Goal: Task Accomplishment & Management: Manage account settings

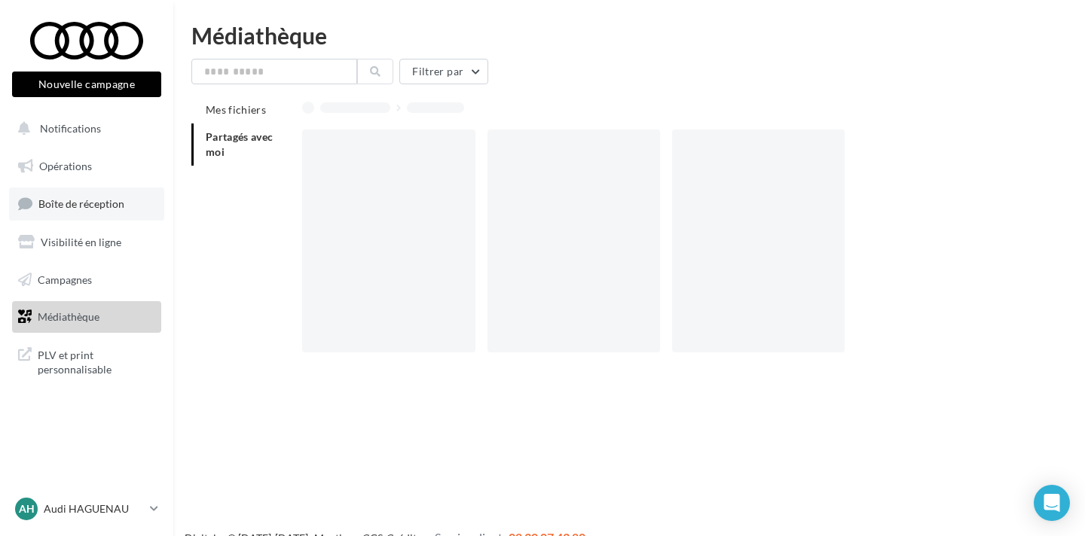
click at [90, 203] on span "Boîte de réception" at bounding box center [81, 203] width 86 height 13
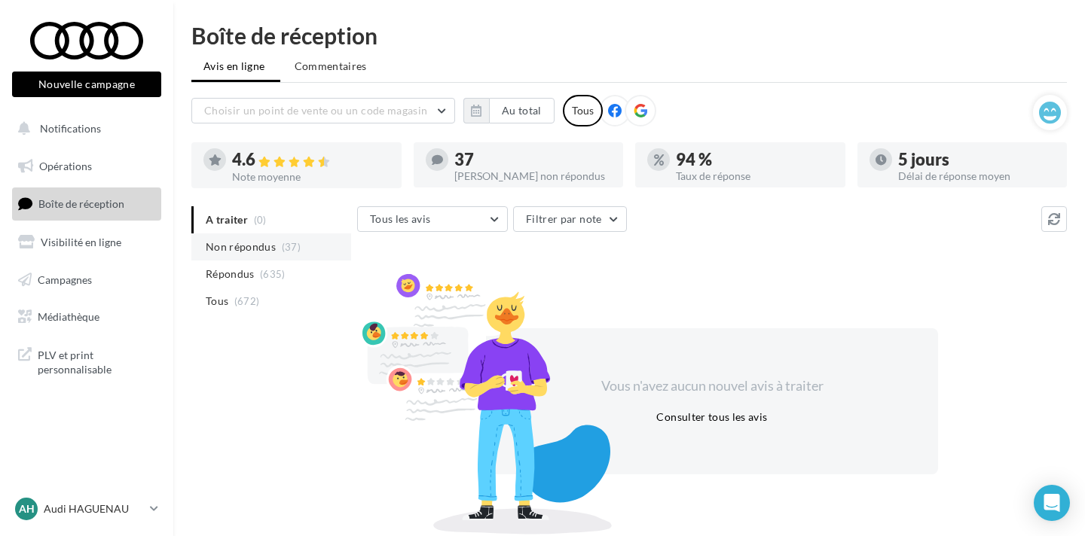
click at [248, 244] on span "Non répondus" at bounding box center [241, 247] width 70 height 15
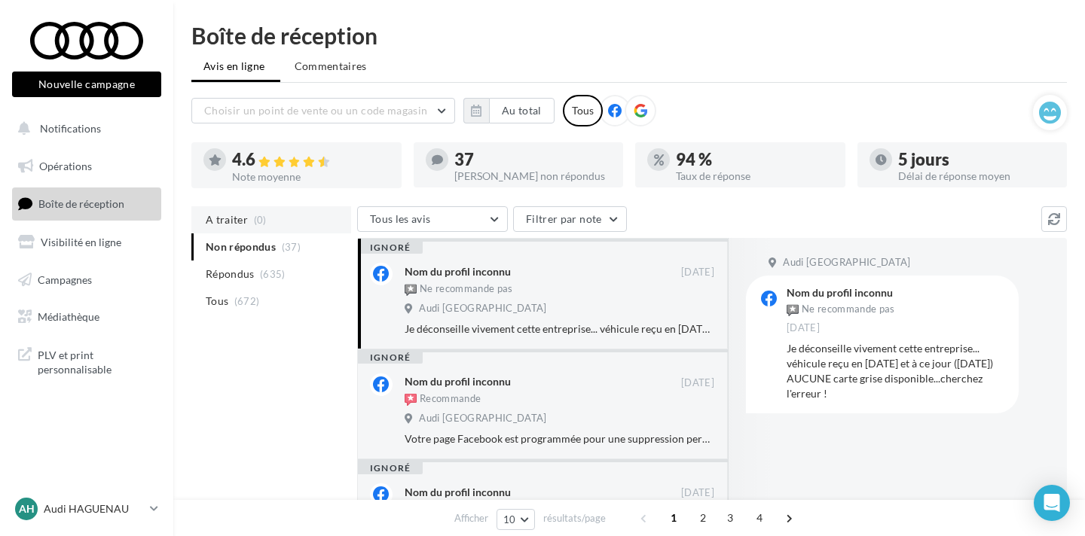
click at [254, 225] on span "(0)" at bounding box center [260, 220] width 13 height 12
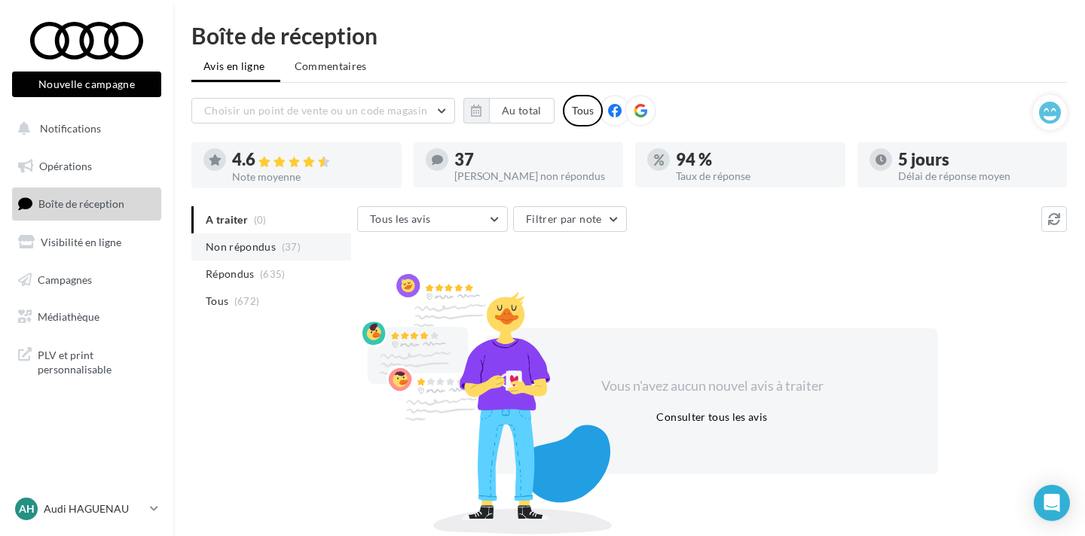
click at [255, 246] on span "Non répondus" at bounding box center [241, 247] width 70 height 15
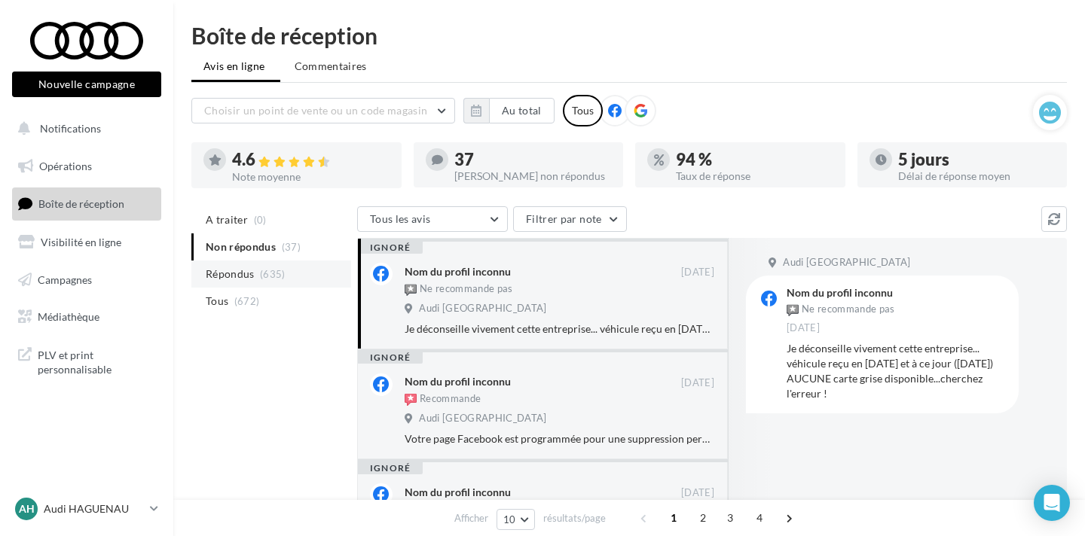
click at [256, 268] on li "Répondus (635)" at bounding box center [271, 274] width 160 height 27
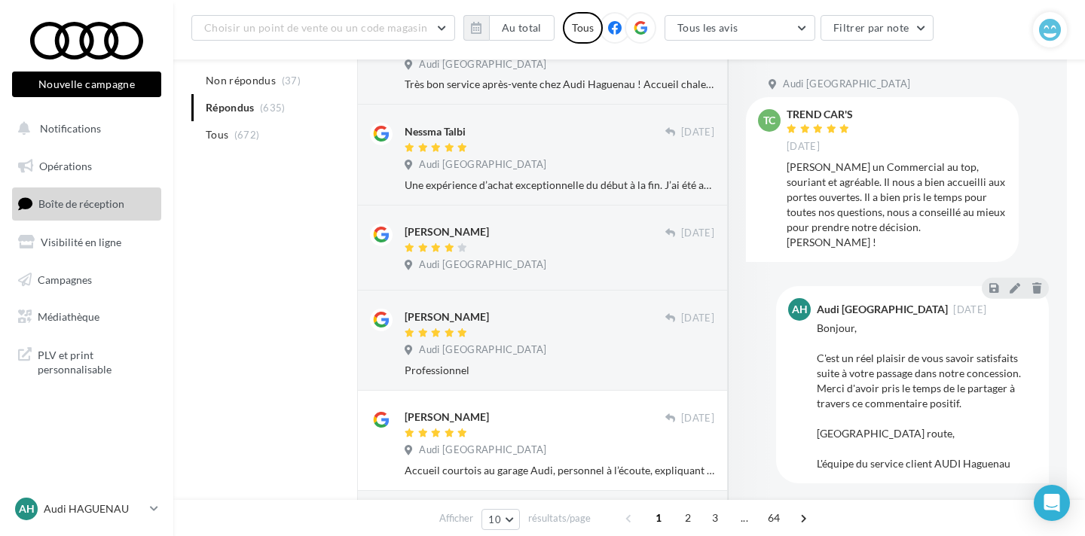
scroll to position [451, 0]
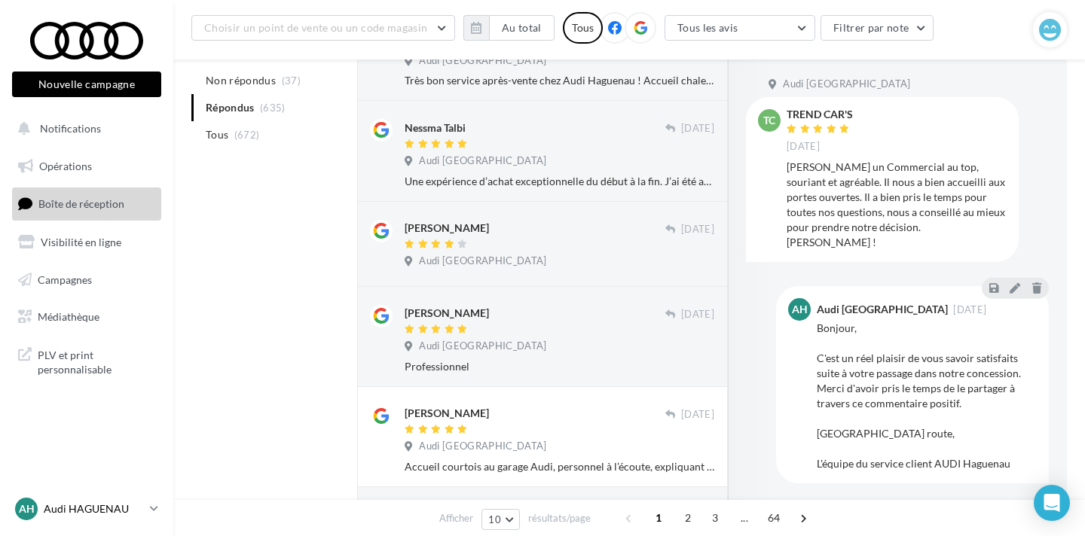
click at [92, 522] on link "AH Audi HAGUENAU audi-hagu-mar" at bounding box center [86, 509] width 149 height 29
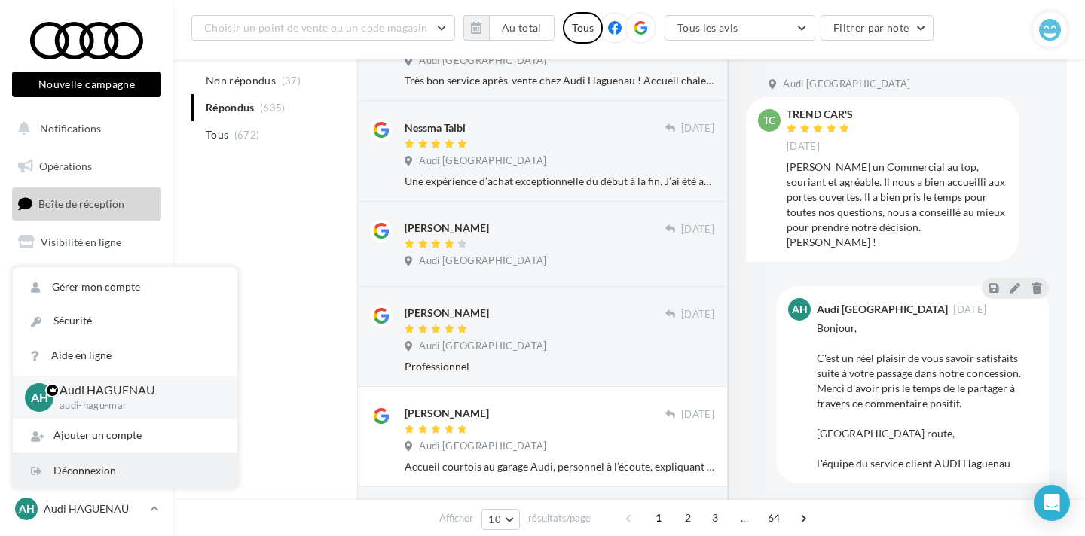
click at [99, 479] on div "Déconnexion" at bounding box center [125, 471] width 225 height 34
